Goal: Check status: Check status

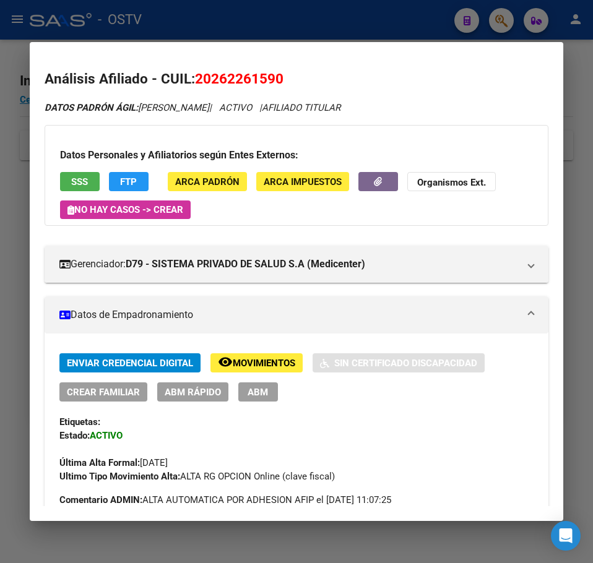
scroll to position [921, 0]
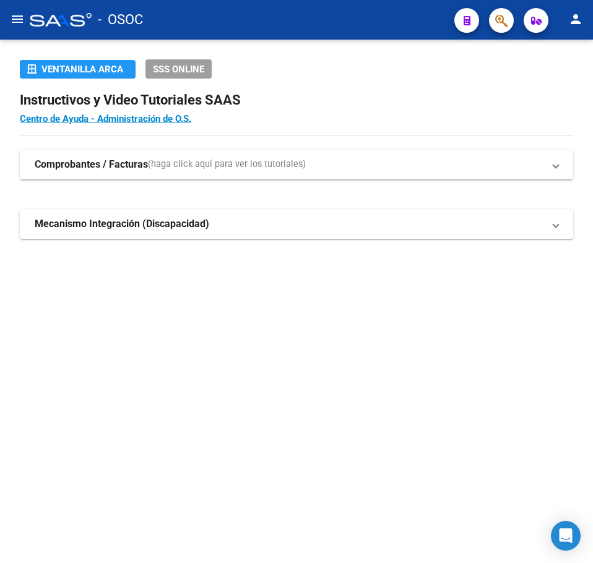
click at [87, 344] on mat-sidenav-content "Ventanilla ARCA SSS ONLINE Instructivos y Video Tutoriales SAAS Centro de Ayuda…" at bounding box center [296, 302] width 593 height 524
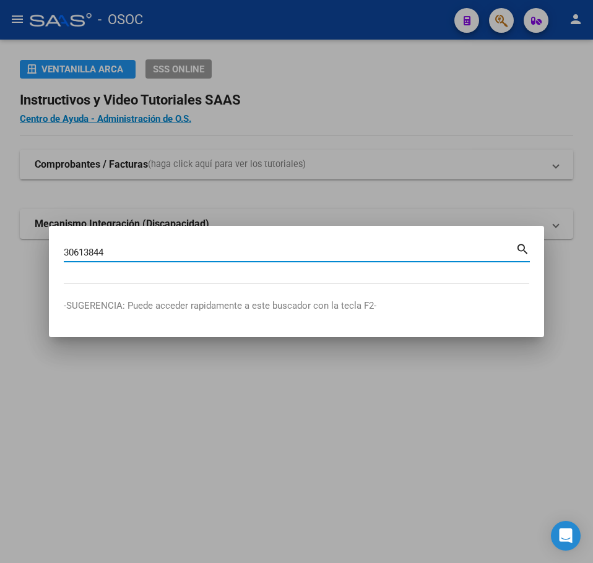
type input "30613844"
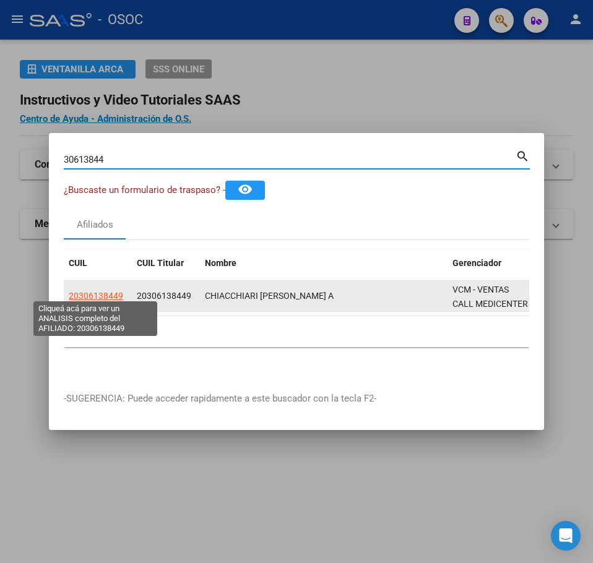
click at [95, 291] on span "20306138449" at bounding box center [96, 296] width 54 height 10
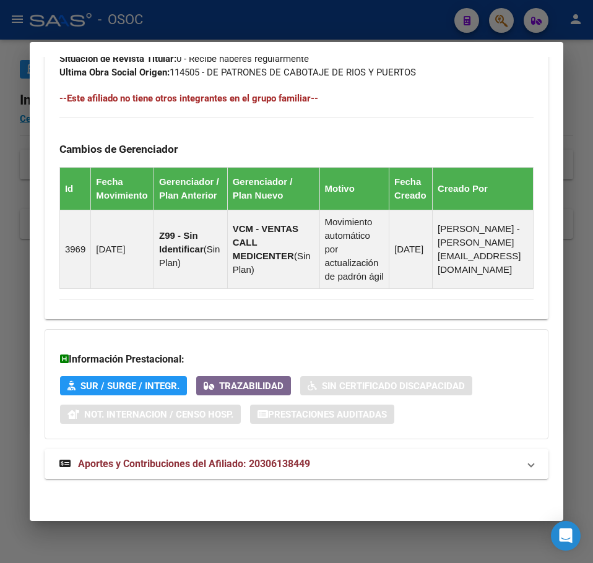
scroll to position [833, 0]
click at [223, 471] on strong "Aportes y Contribuciones del Afiliado: 20306138449" at bounding box center [184, 464] width 251 height 15
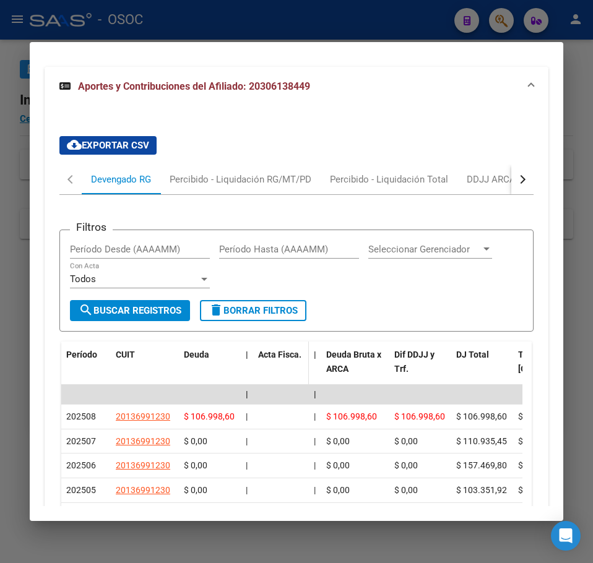
scroll to position [1216, 0]
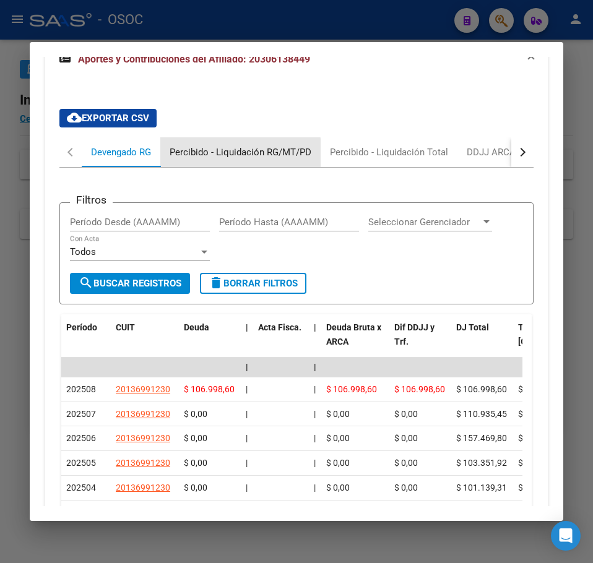
click at [180, 167] on div "Percibido - Liquidación RG/MT/PD" at bounding box center [240, 152] width 160 height 30
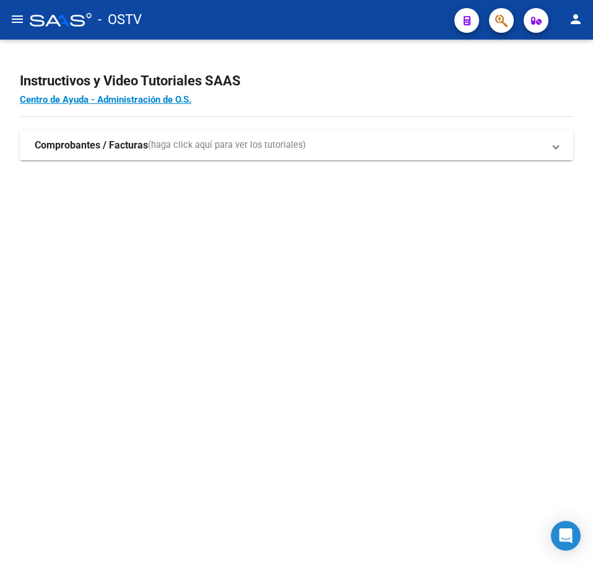
click at [237, 266] on mat-sidenav-content "Instructivos y Video Tutoriales SAAS Centro de Ayuda - Administración de O.S. C…" at bounding box center [296, 302] width 593 height 524
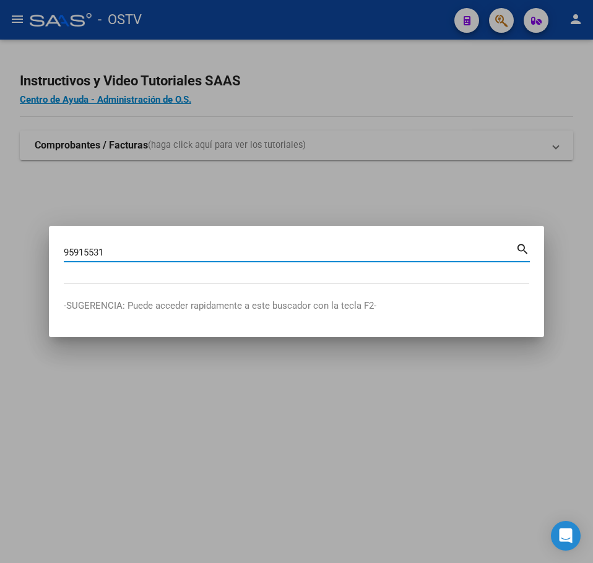
type input "95915531"
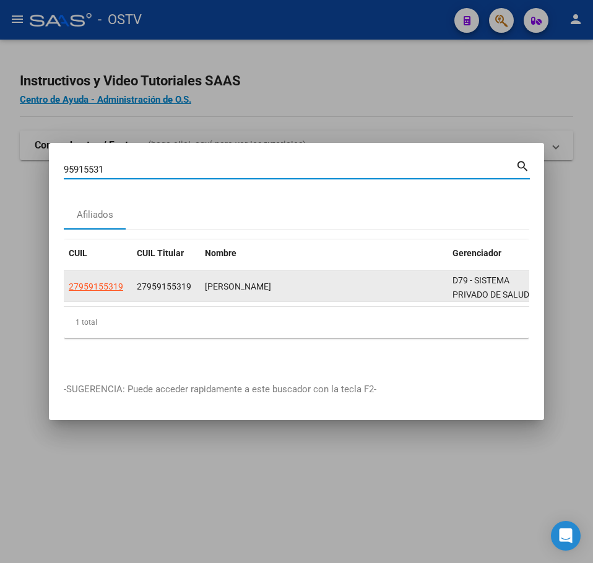
click at [100, 285] on span "27959155319" at bounding box center [96, 287] width 54 height 10
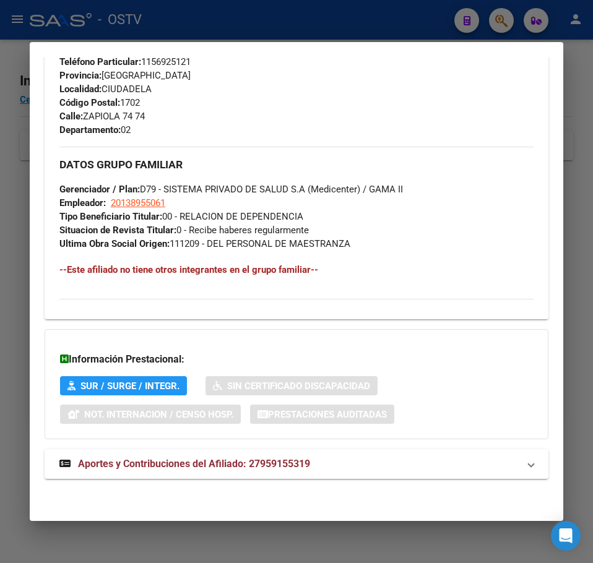
drag, startPoint x: 388, startPoint y: 471, endPoint x: 386, endPoint y: 440, distance: 31.6
click at [386, 464] on mat-panel-title "Aportes y Contribuciones del Afiliado: 27959155319" at bounding box center [288, 464] width 459 height 15
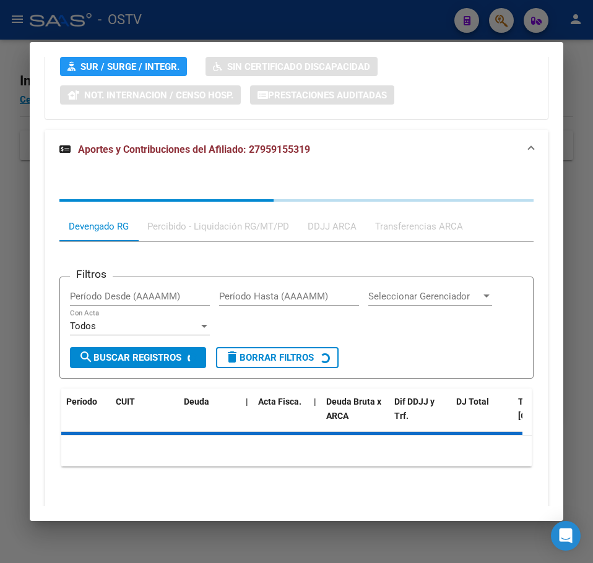
scroll to position [992, 0]
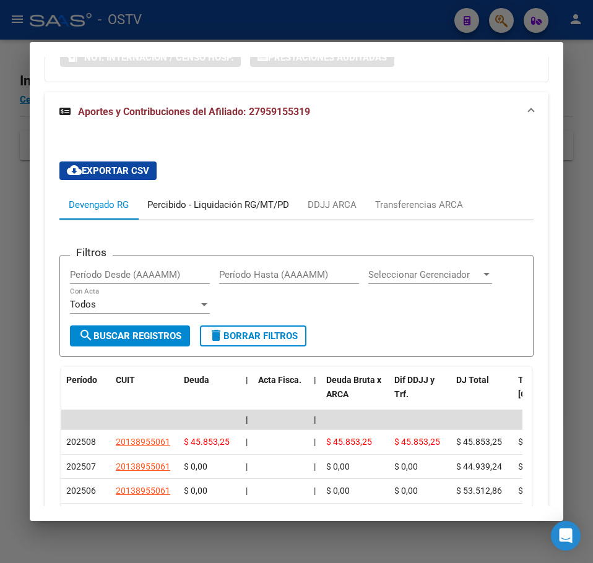
click at [182, 196] on div "Percibido - Liquidación RG/MT/PD" at bounding box center [218, 205] width 160 height 30
